Goal: Information Seeking & Learning: Check status

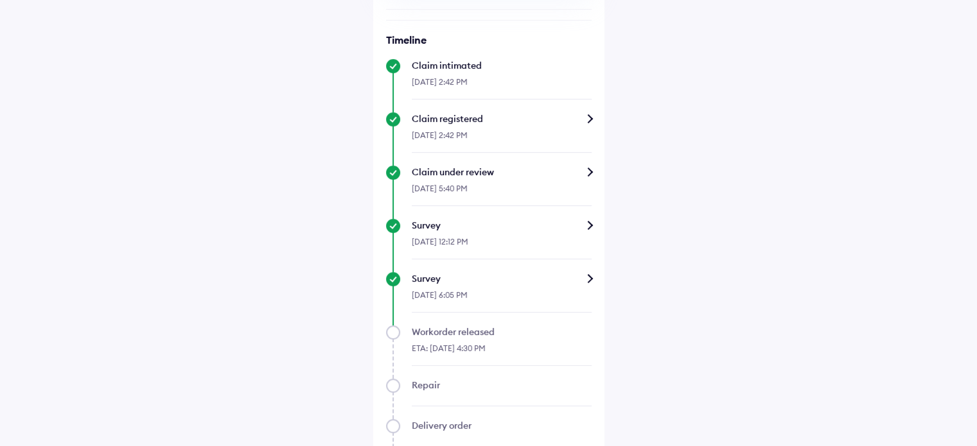
scroll to position [531, 0]
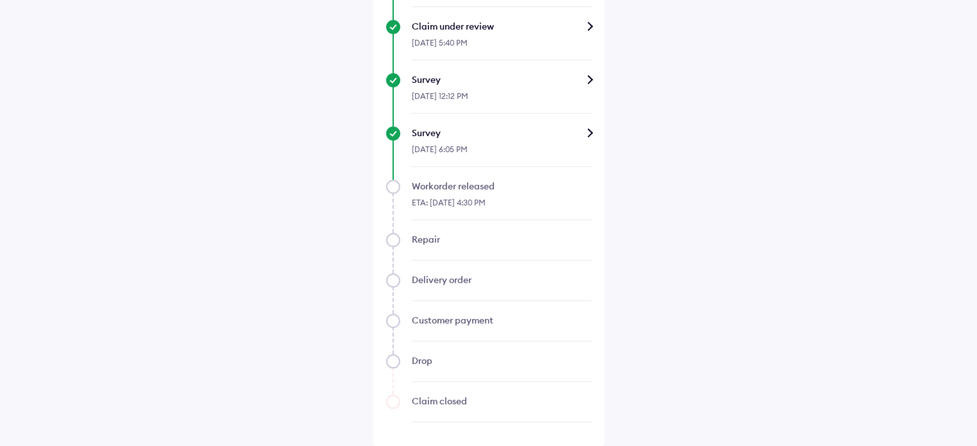
click at [440, 318] on div "Customer payment" at bounding box center [502, 320] width 180 height 13
click at [437, 364] on div "Drop" at bounding box center [502, 360] width 180 height 13
click at [466, 401] on div "Claim closed" at bounding box center [502, 401] width 180 height 13
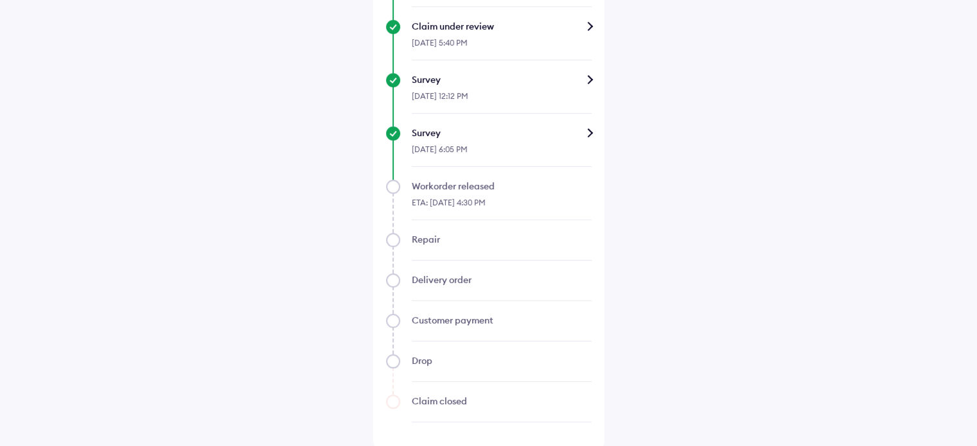
click at [466, 401] on div "Claim closed" at bounding box center [502, 401] width 180 height 13
drag, startPoint x: 415, startPoint y: 241, endPoint x: 433, endPoint y: 245, distance: 18.4
click at [419, 242] on div "Repair" at bounding box center [502, 239] width 180 height 13
drag, startPoint x: 455, startPoint y: 184, endPoint x: 461, endPoint y: 186, distance: 6.7
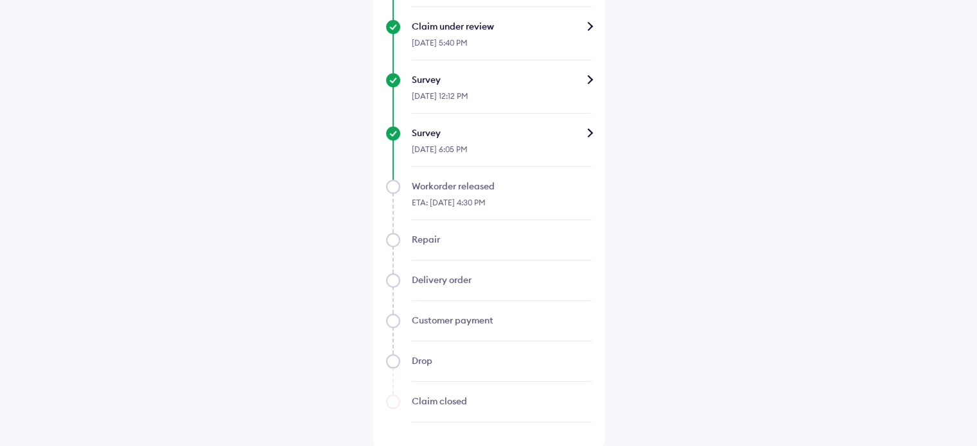
click at [455, 184] on div "Workorder released" at bounding box center [502, 186] width 180 height 13
click at [461, 186] on div "Workorder released" at bounding box center [502, 186] width 180 height 13
click at [467, 207] on div "ETA: [DATE] 4:30 PM" at bounding box center [502, 207] width 180 height 28
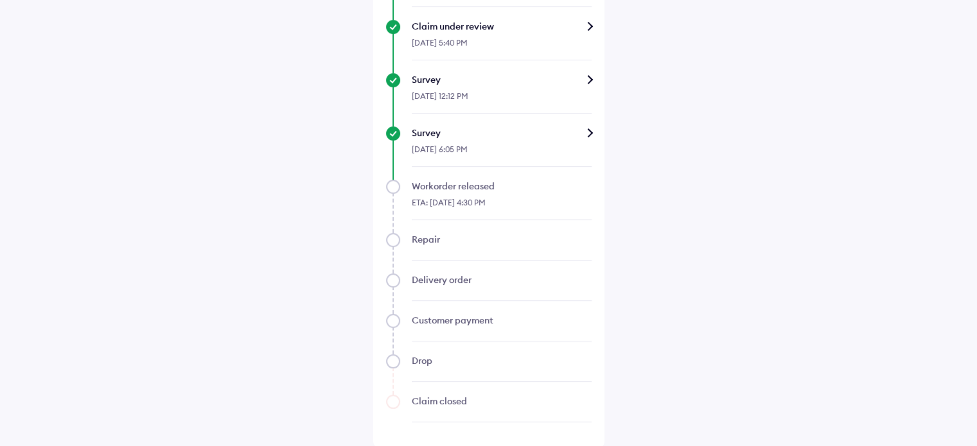
click at [591, 131] on div "Survey" at bounding box center [502, 132] width 180 height 13
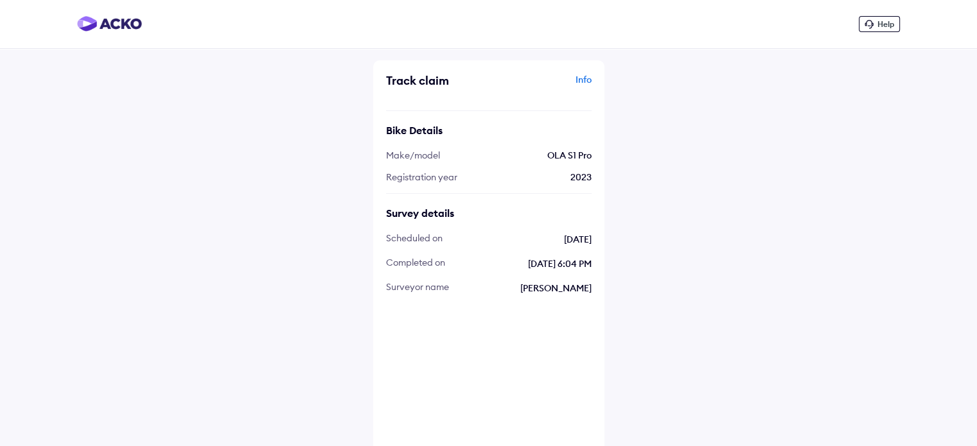
scroll to position [193, 0]
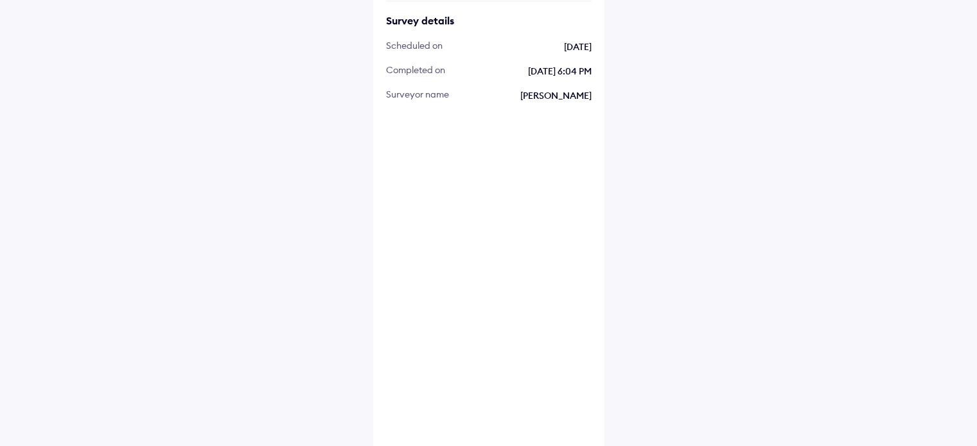
click at [422, 152] on img at bounding box center [418, 145] width 64 height 64
